Goal: Information Seeking & Learning: Find specific page/section

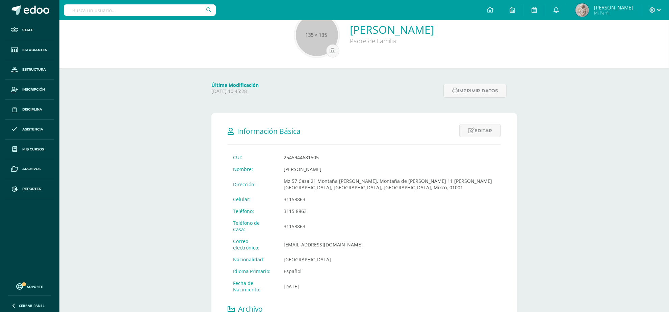
scroll to position [37, 0]
click at [173, 11] on input "text" at bounding box center [140, 9] width 152 height 11
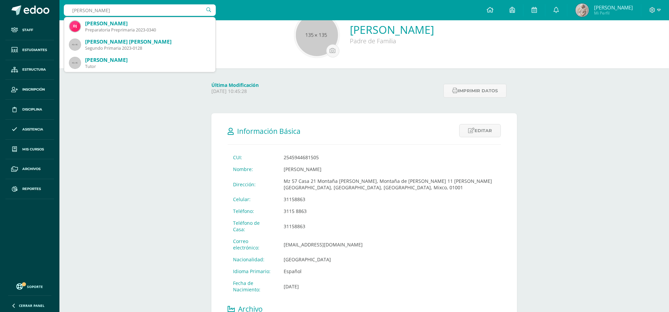
type input "camey camey"
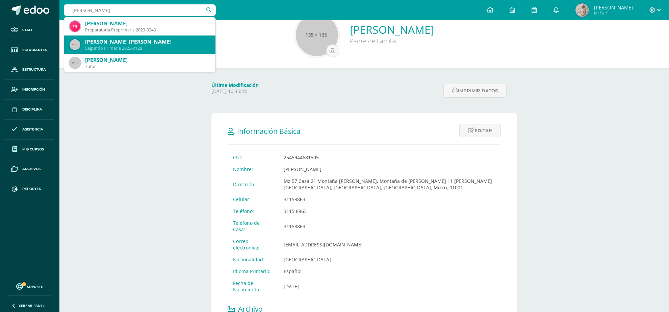
click at [135, 42] on div "Francisco José Raúl Camey Mayén" at bounding box center [147, 41] width 125 height 7
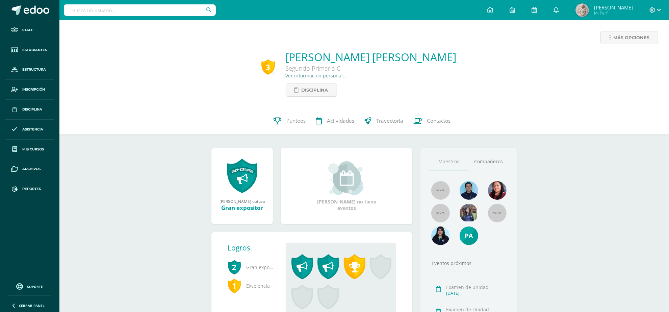
click at [301, 74] on link "Ver información personal..." at bounding box center [316, 75] width 61 height 6
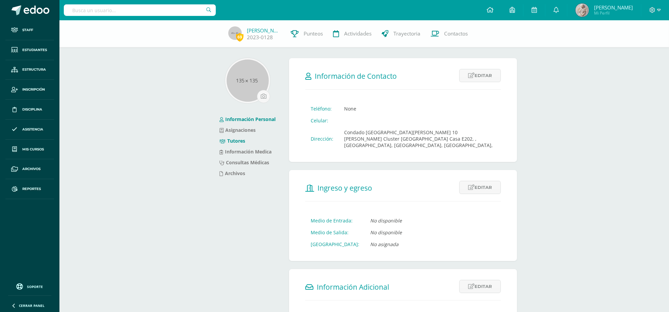
click at [245, 139] on link "Tutores" at bounding box center [233, 141] width 26 height 6
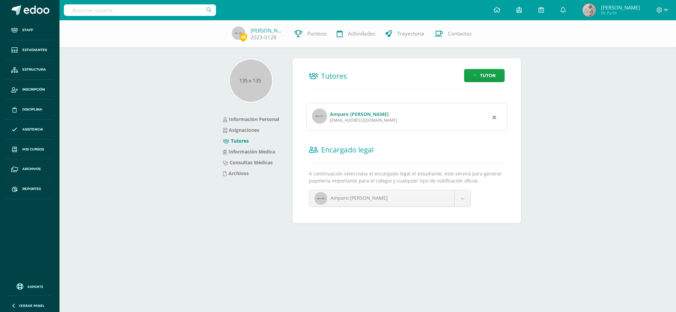
click at [347, 116] on link "Amparo Ana Lucía Mayen Cifuentes" at bounding box center [359, 114] width 59 height 6
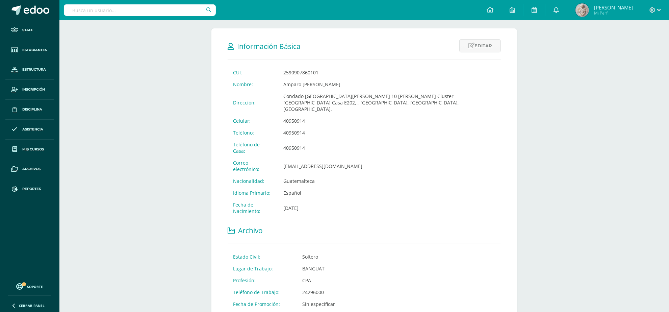
scroll to position [211, 0]
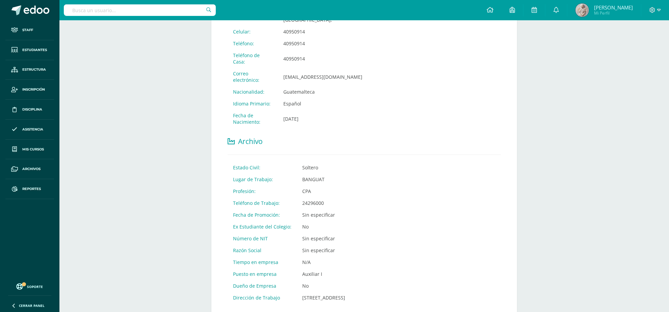
click at [155, 14] on input "text" at bounding box center [140, 9] width 152 height 11
type input "donis"
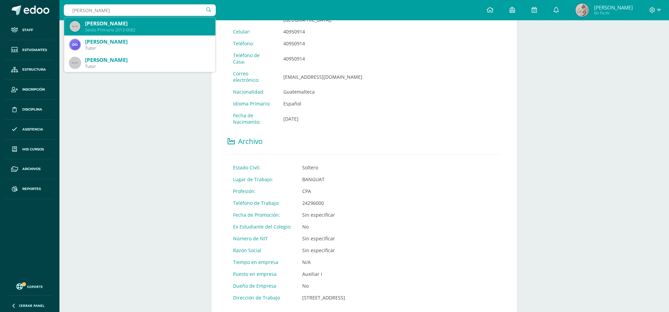
click at [154, 26] on div "Pedro Antonio Donis Godínez" at bounding box center [147, 23] width 125 height 7
click at [154, 26] on div "Más opciones Amparo Ana Lucía Mayen Cifuentes Padre de Familia Última Modificac…" at bounding box center [364, 132] width 610 height 646
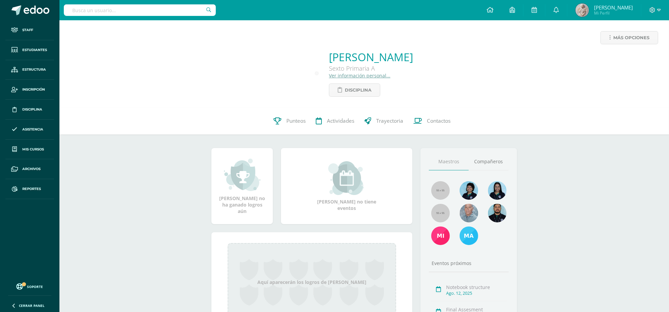
click at [334, 76] on link "Ver información personal..." at bounding box center [359, 75] width 61 height 6
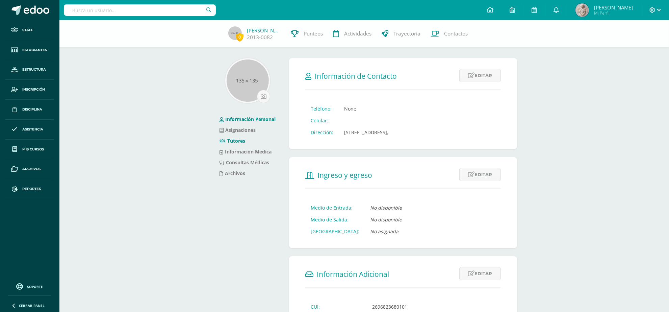
click at [239, 141] on link "Tutores" at bounding box center [233, 141] width 26 height 6
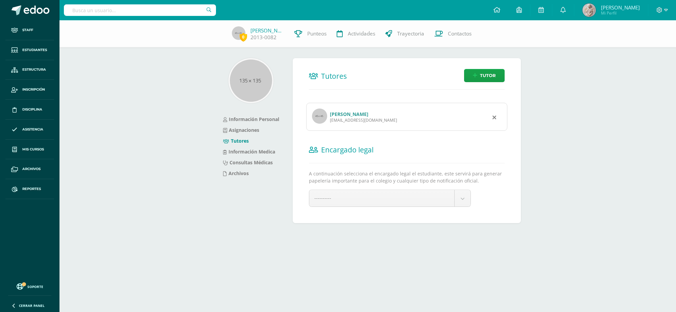
click at [368, 115] on link "[PERSON_NAME]" at bounding box center [349, 114] width 39 height 6
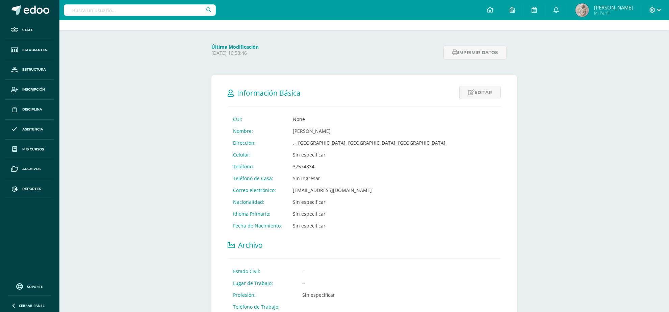
scroll to position [127, 0]
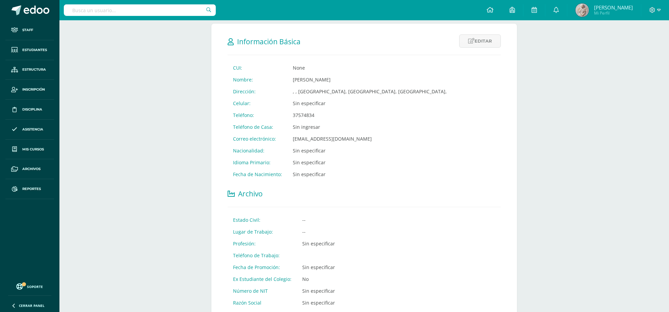
click at [162, 11] on input "text" at bounding box center [140, 9] width 152 height 11
